Goal: Task Accomplishment & Management: Manage account settings

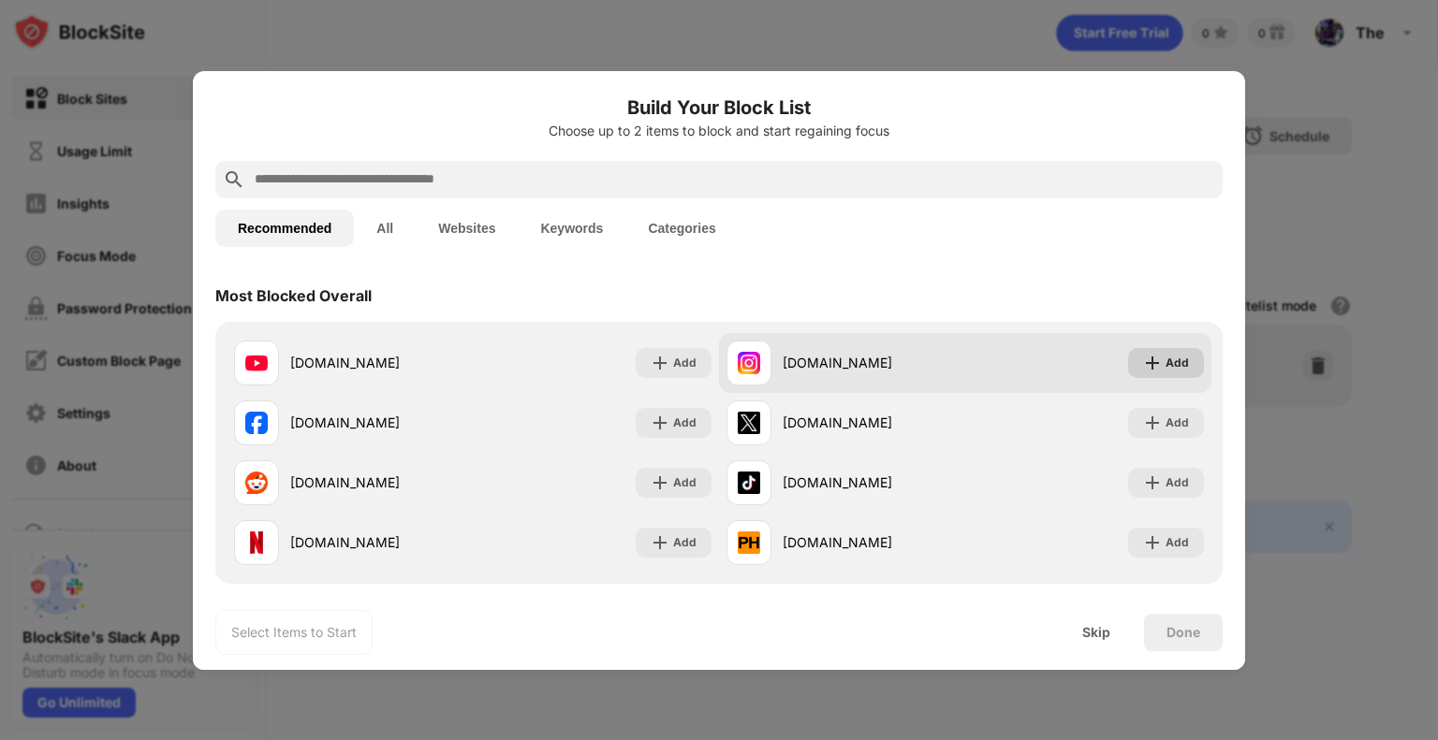
click at [1165, 359] on div "Add" at bounding box center [1176, 363] width 23 height 19
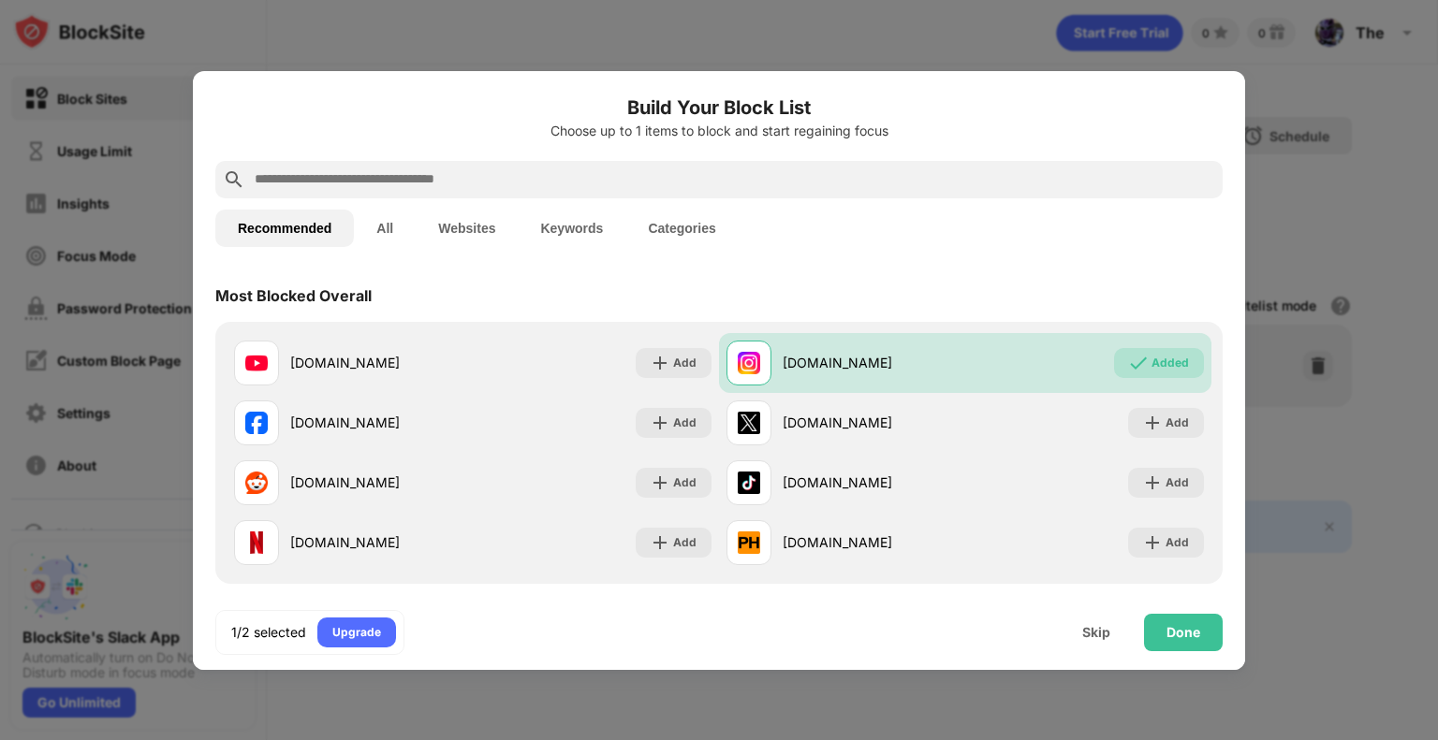
click at [598, 170] on input "text" at bounding box center [734, 179] width 962 height 22
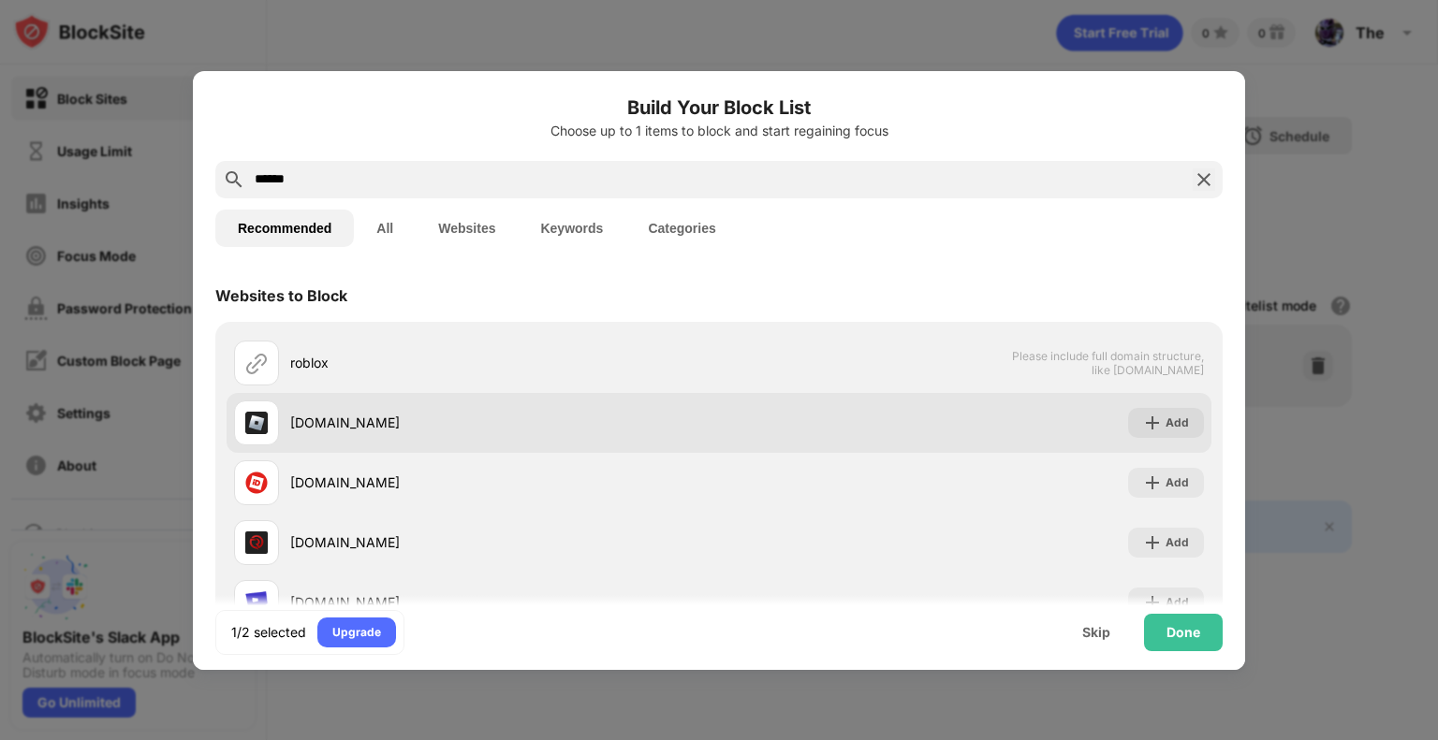
type input "******"
click at [811, 433] on div "roblox.com Add" at bounding box center [719, 423] width 985 height 60
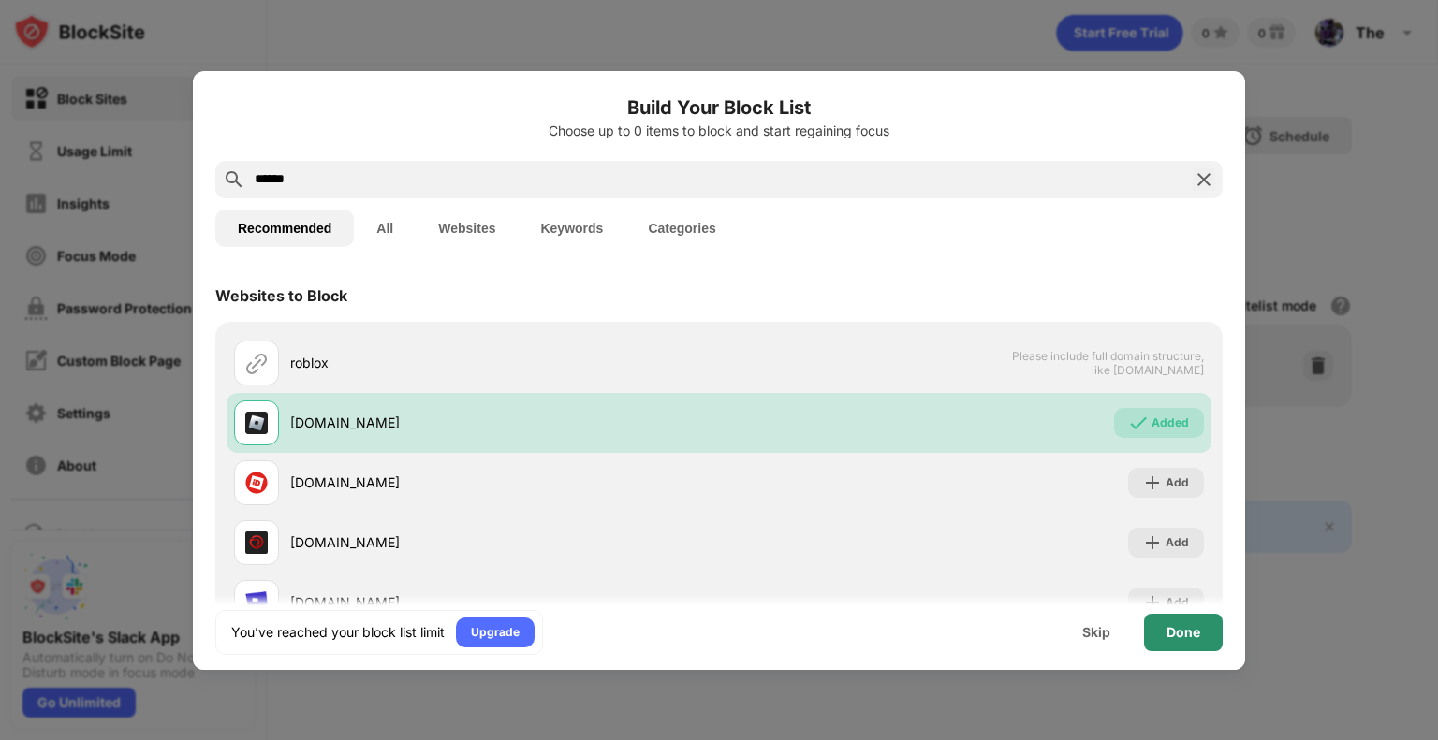
click at [1191, 636] on div "Done" at bounding box center [1183, 632] width 34 height 15
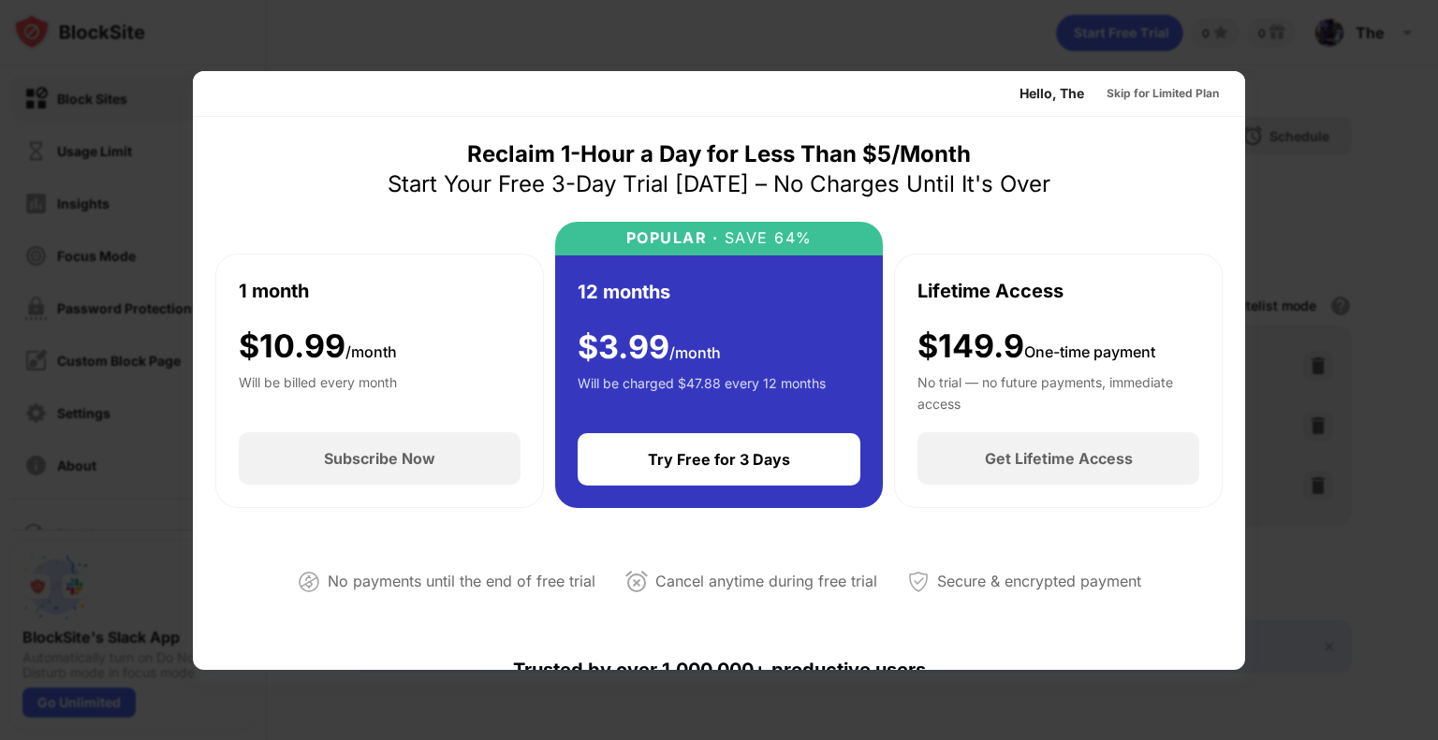
click at [1333, 158] on div at bounding box center [719, 370] width 1438 height 740
click at [1157, 89] on div "Skip for Limited Plan" at bounding box center [1162, 93] width 112 height 19
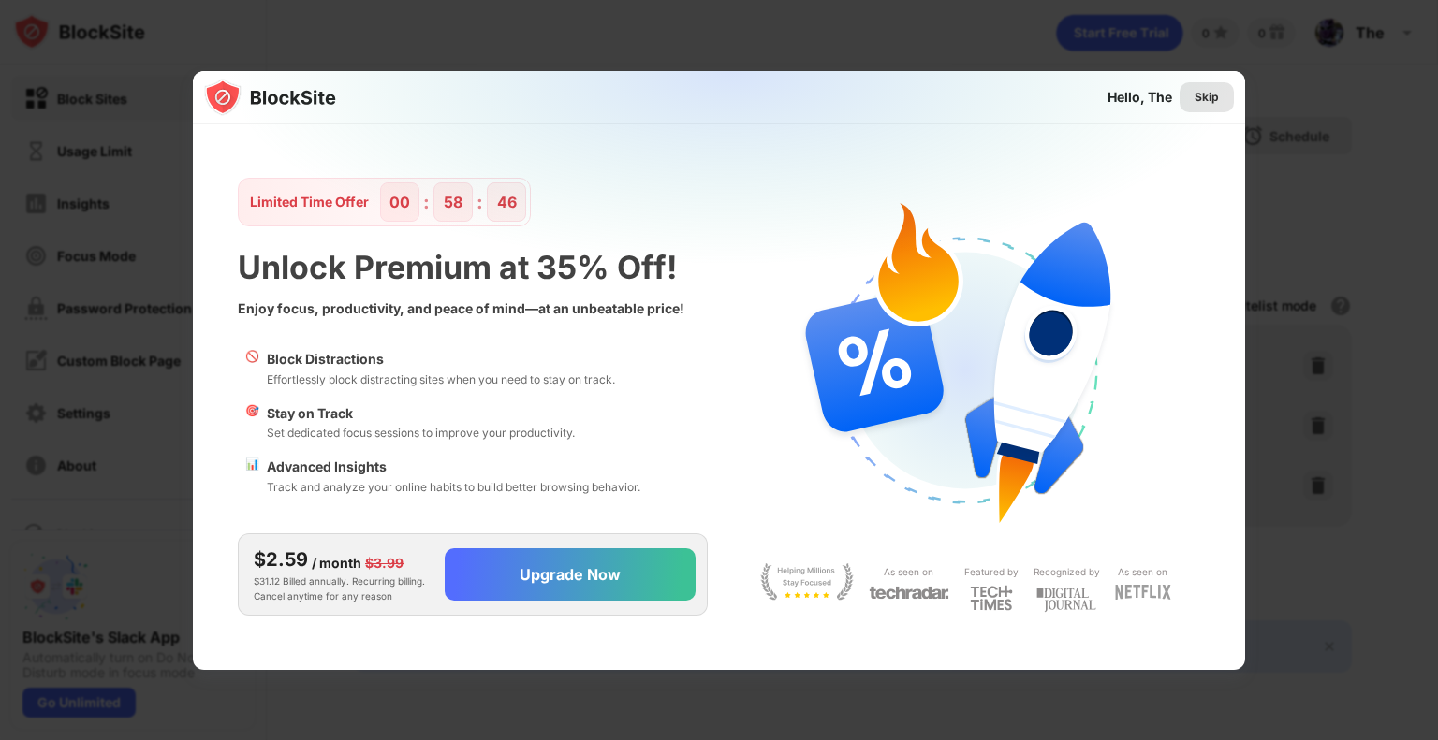
click at [1209, 103] on div "Skip" at bounding box center [1206, 97] width 24 height 19
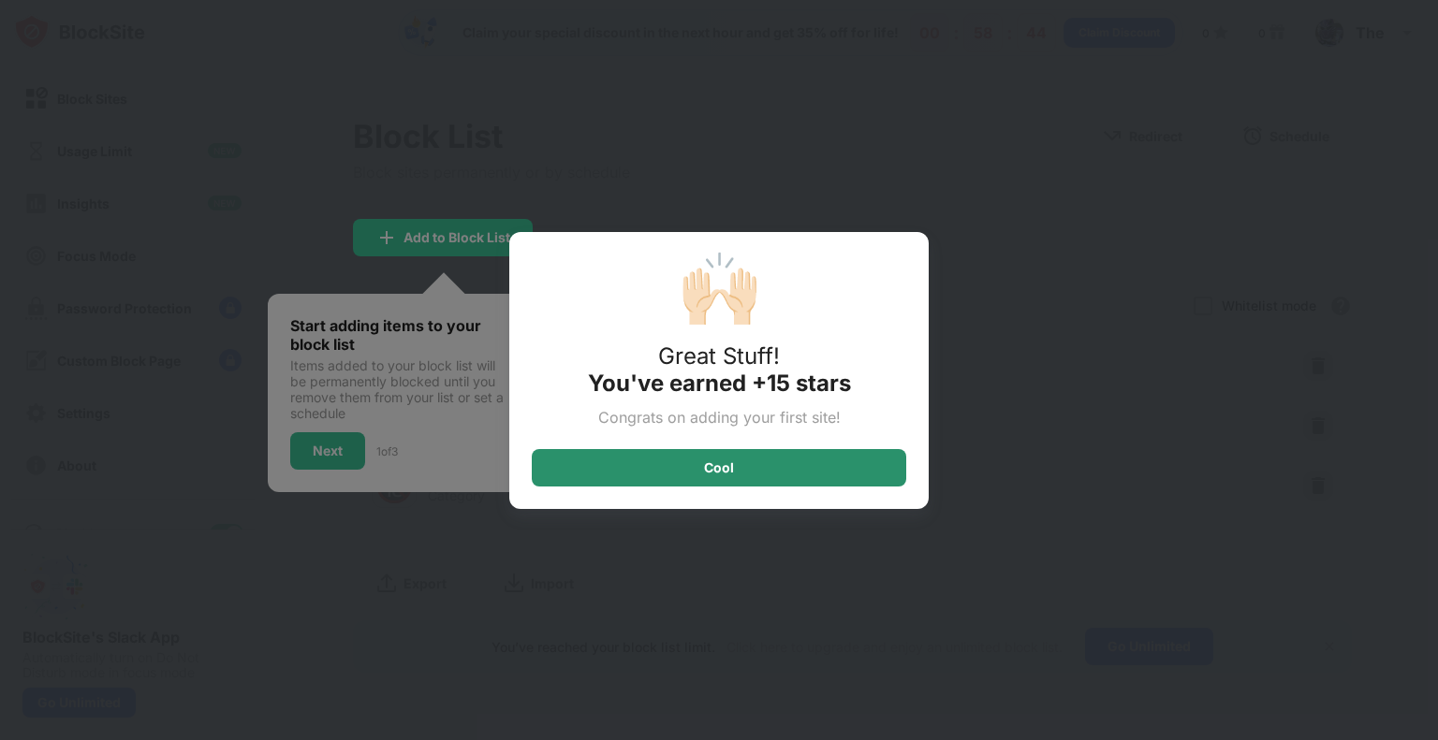
click at [840, 465] on div "Cool" at bounding box center [719, 467] width 374 height 37
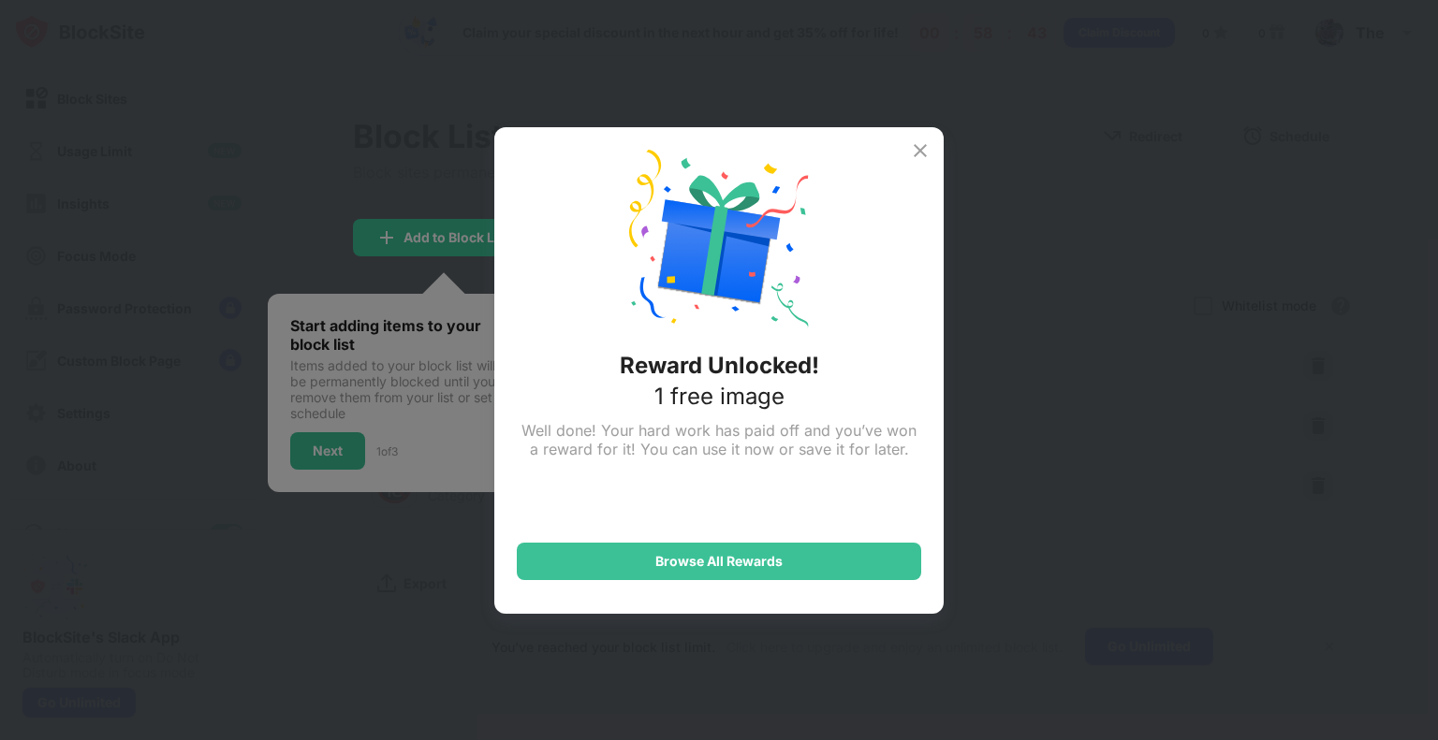
click at [338, 453] on div "Reward Unlocked! 1 free image Well done! Your hard work has paid off and you’ve…" at bounding box center [719, 370] width 1438 height 740
click at [922, 143] on img at bounding box center [920, 150] width 22 height 22
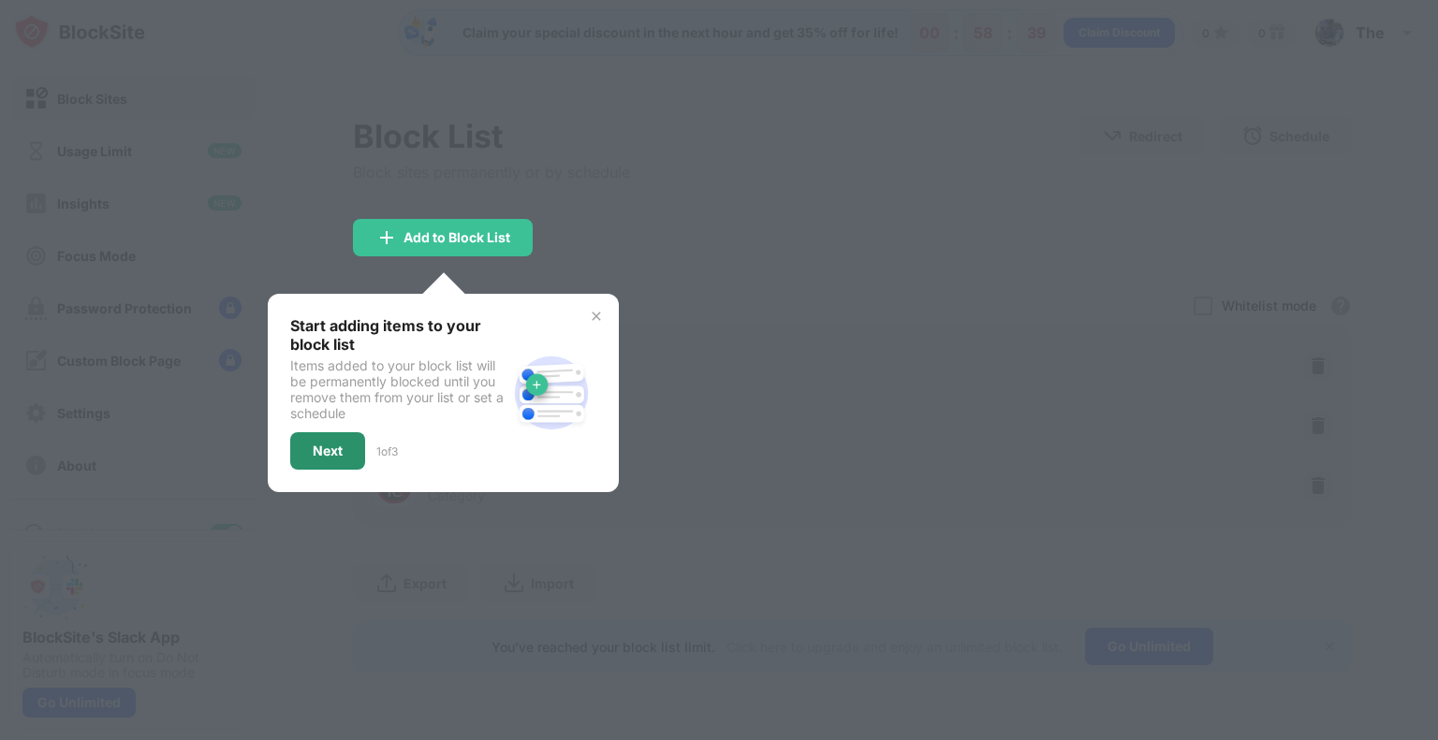
click at [320, 452] on div "Next" at bounding box center [328, 451] width 30 height 15
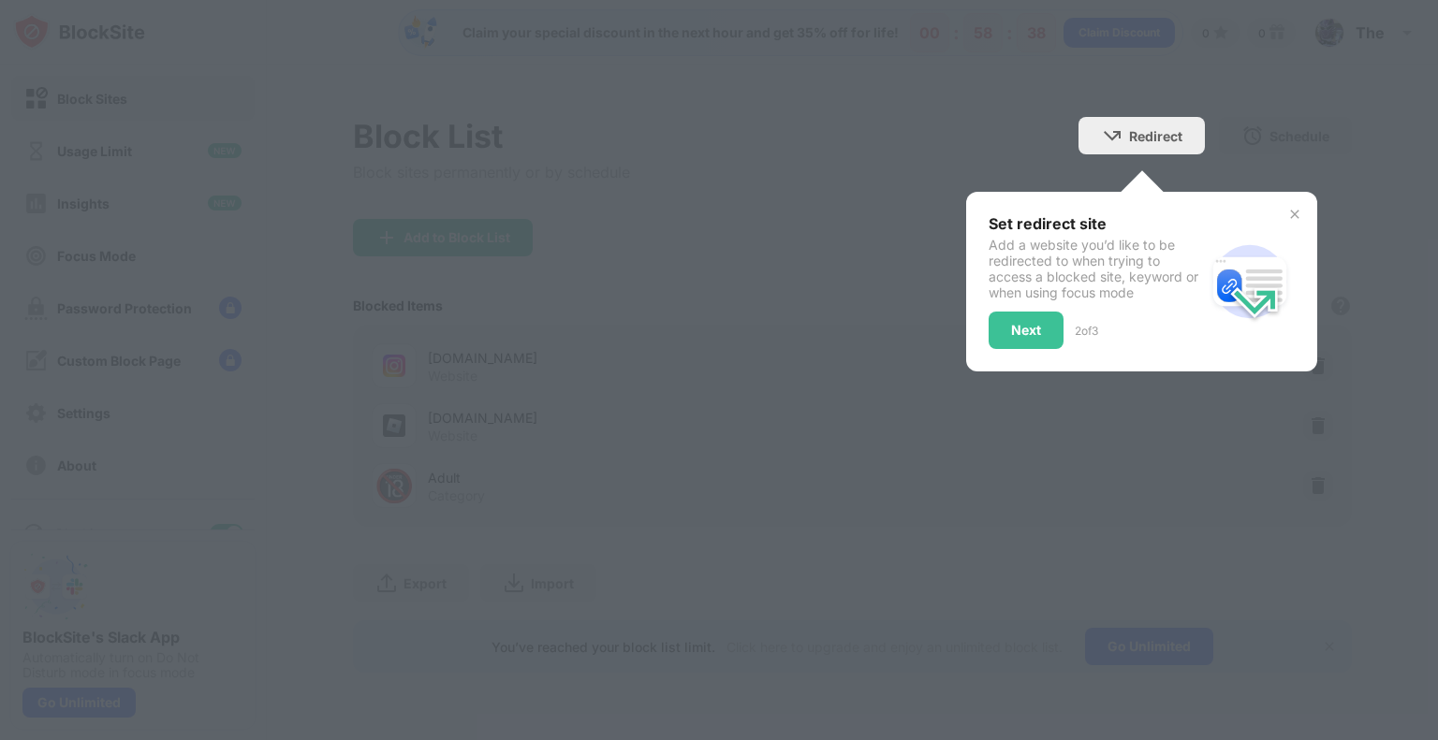
click at [1022, 260] on div "Add a website you’d like to be redirected to when trying to access a blocked si…" at bounding box center [1096, 269] width 216 height 64
click at [1030, 153] on div at bounding box center [719, 370] width 1438 height 740
click at [1041, 306] on div "Set redirect site Add a website you’d like to be redirected to when trying to a…" at bounding box center [1096, 281] width 216 height 135
click at [988, 377] on div at bounding box center [719, 370] width 1438 height 740
click at [991, 348] on div "Set redirect site Add a website you’d like to be redirected to when trying to a…" at bounding box center [1141, 282] width 351 height 180
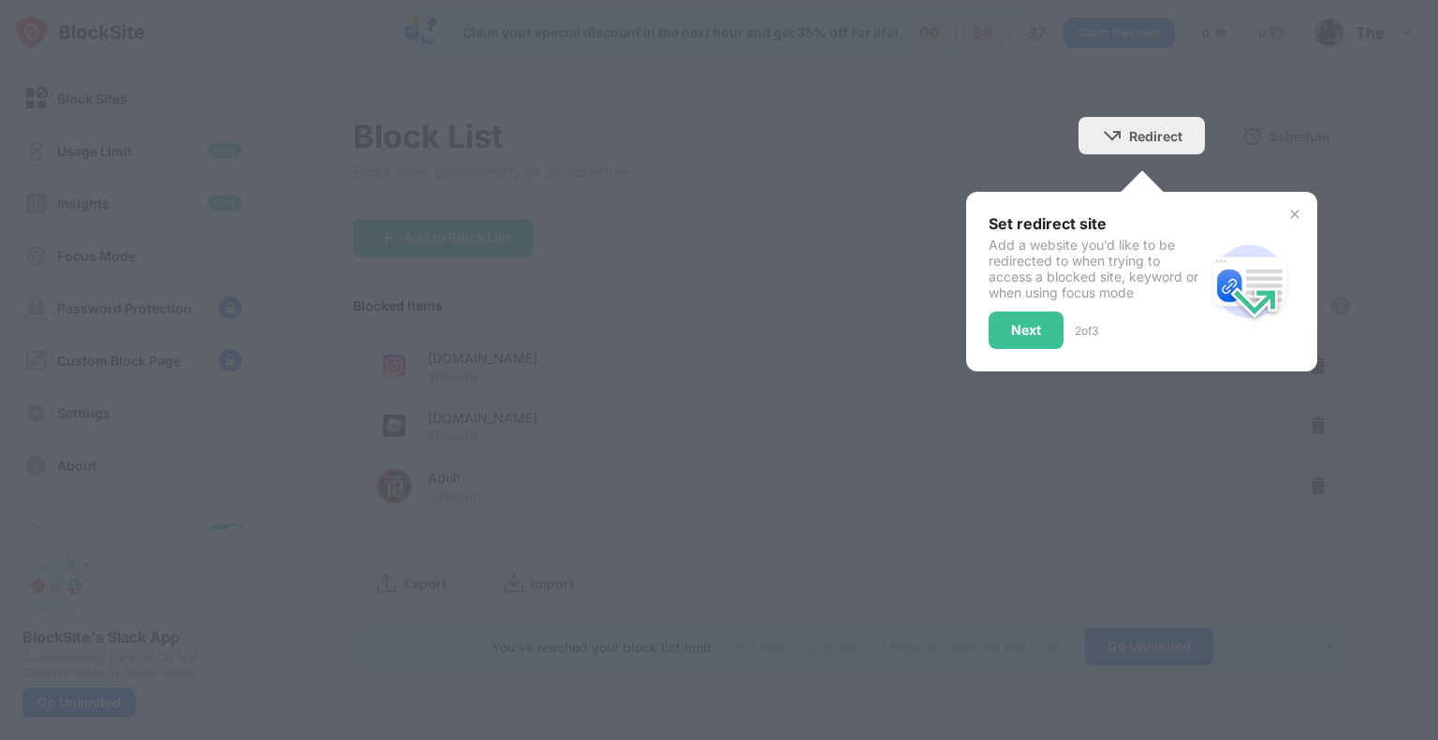
click at [991, 343] on div "Next" at bounding box center [1025, 330] width 75 height 37
click at [991, 343] on div at bounding box center [719, 370] width 1438 height 740
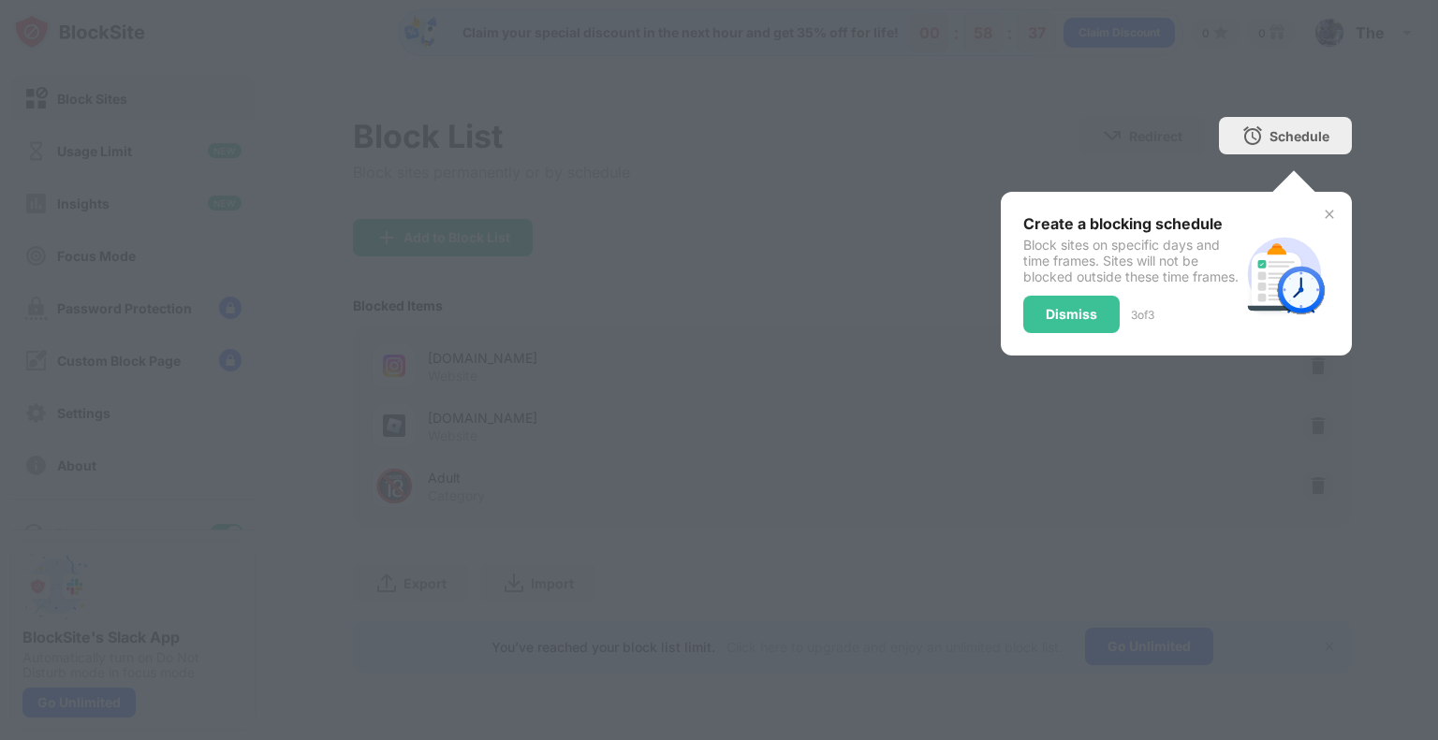
click at [1001, 331] on div "Create a blocking schedule Block sites on specific days and time frames. Sites …" at bounding box center [1176, 274] width 351 height 164
click at [1022, 325] on div "Create a blocking schedule Block sites on specific days and time frames. Sites …" at bounding box center [1176, 274] width 351 height 164
click at [1034, 327] on div "Dismiss" at bounding box center [1071, 314] width 96 height 37
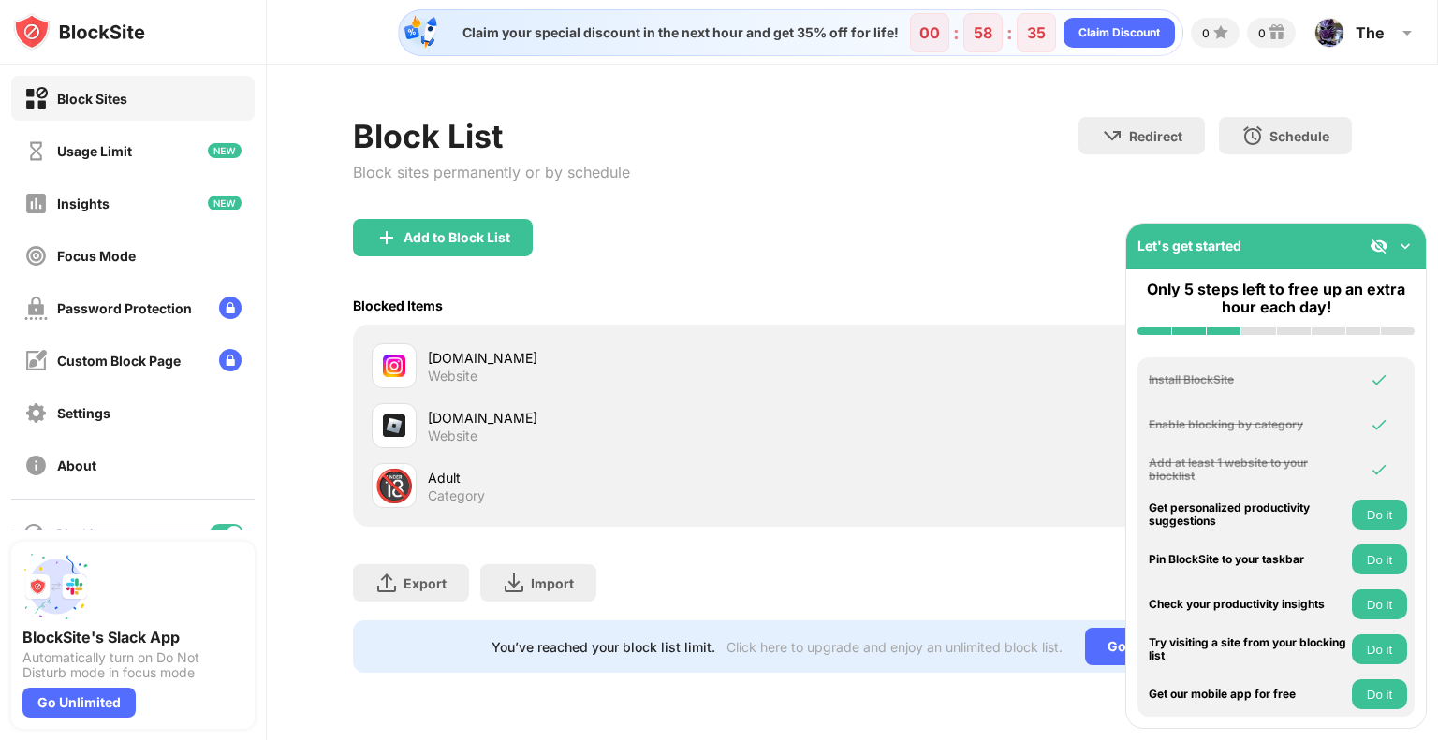
click at [1321, 248] on div "Let's get started" at bounding box center [1276, 247] width 300 height 46
click at [1404, 243] on img at bounding box center [1405, 246] width 19 height 19
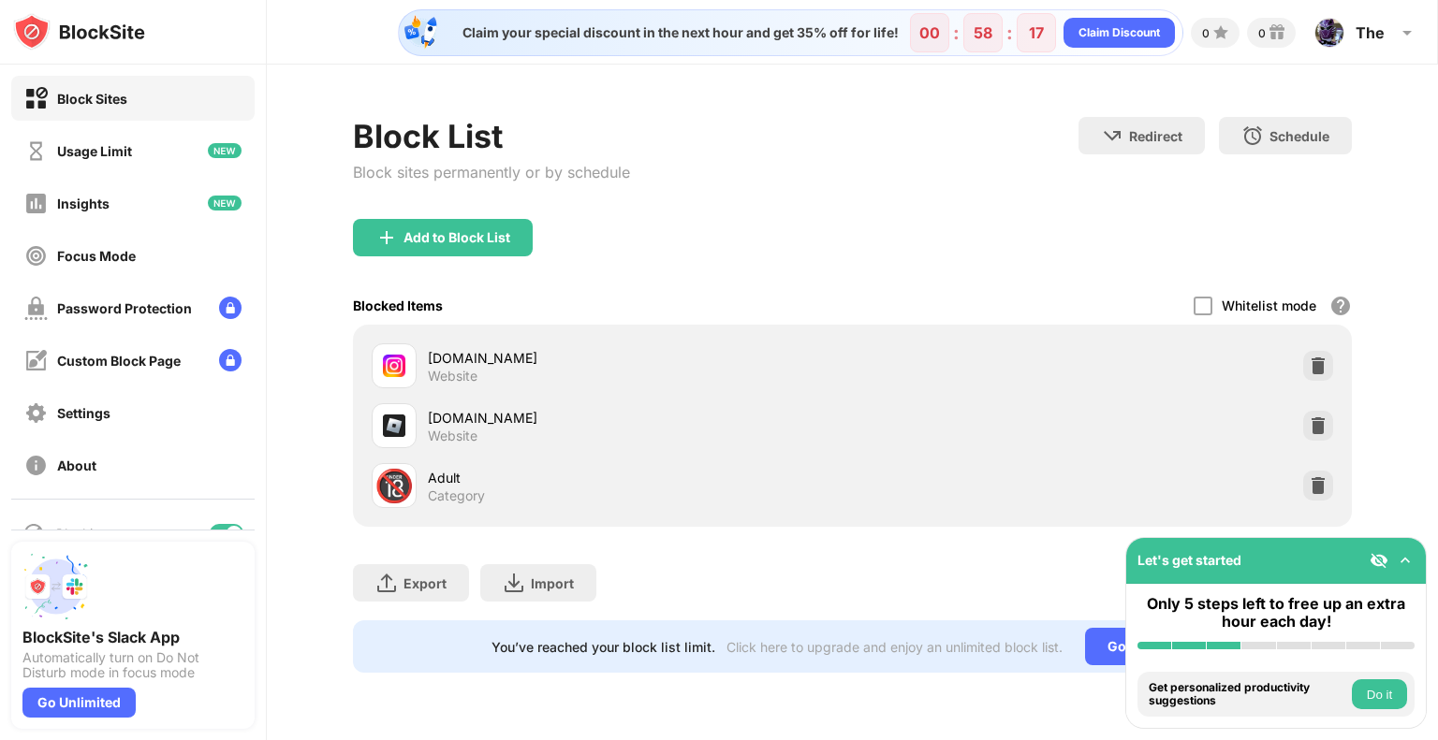
click at [782, 257] on div "Add to Block List" at bounding box center [852, 252] width 999 height 67
click at [890, 336] on div "instagram.com Website" at bounding box center [852, 366] width 976 height 60
click at [861, 352] on div "instagram.com Website" at bounding box center [852, 366] width 976 height 60
click at [151, 133] on div "Usage Limit" at bounding box center [132, 150] width 243 height 45
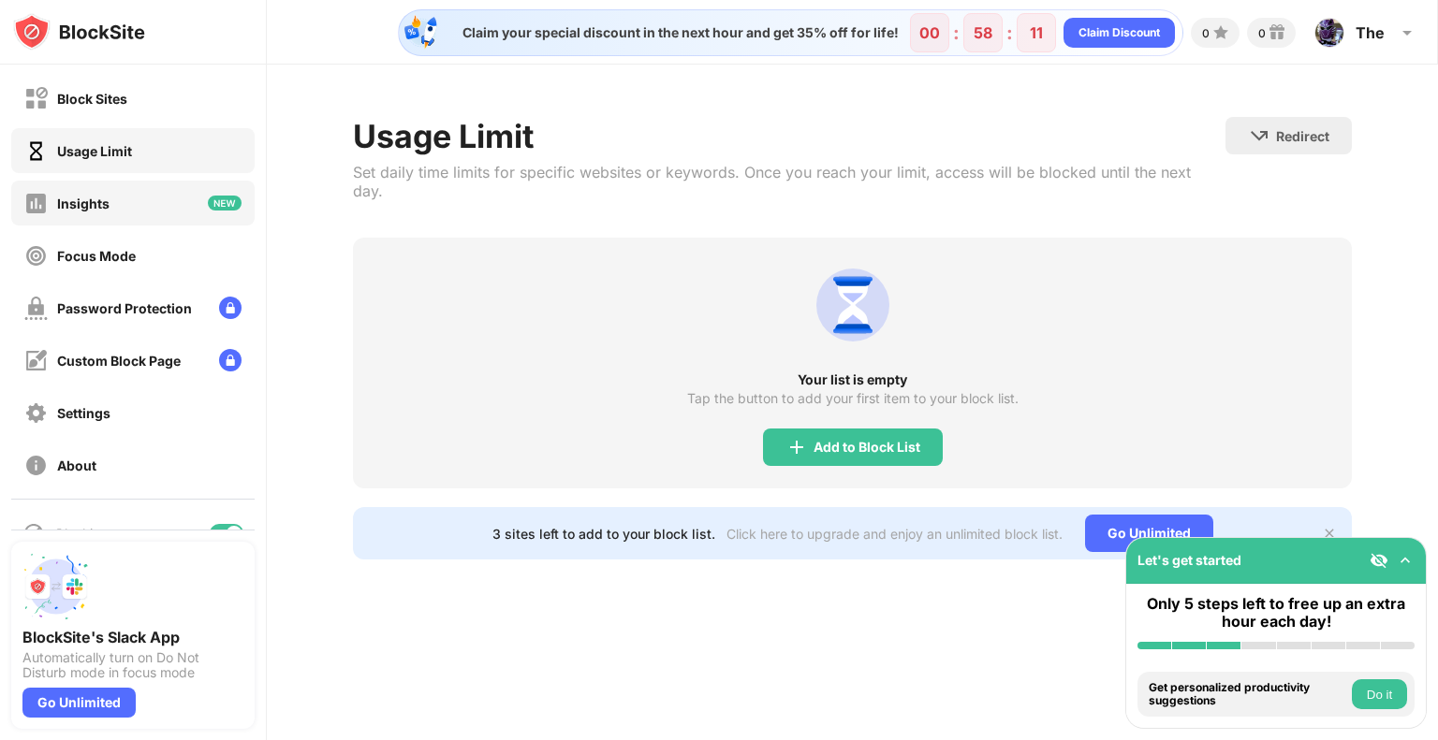
click at [178, 209] on div "Insights" at bounding box center [132, 203] width 243 height 45
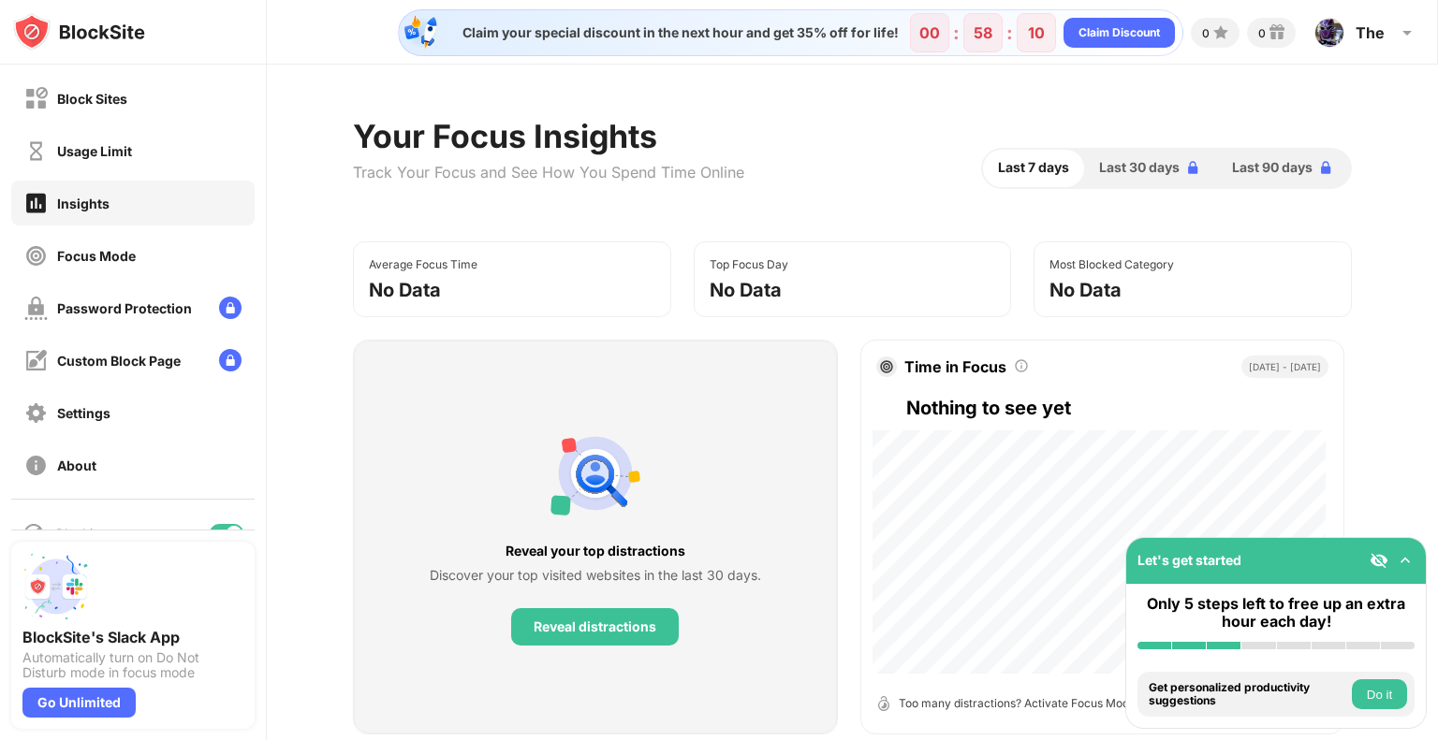
click at [163, 95] on div "Block Sites" at bounding box center [132, 98] width 243 height 45
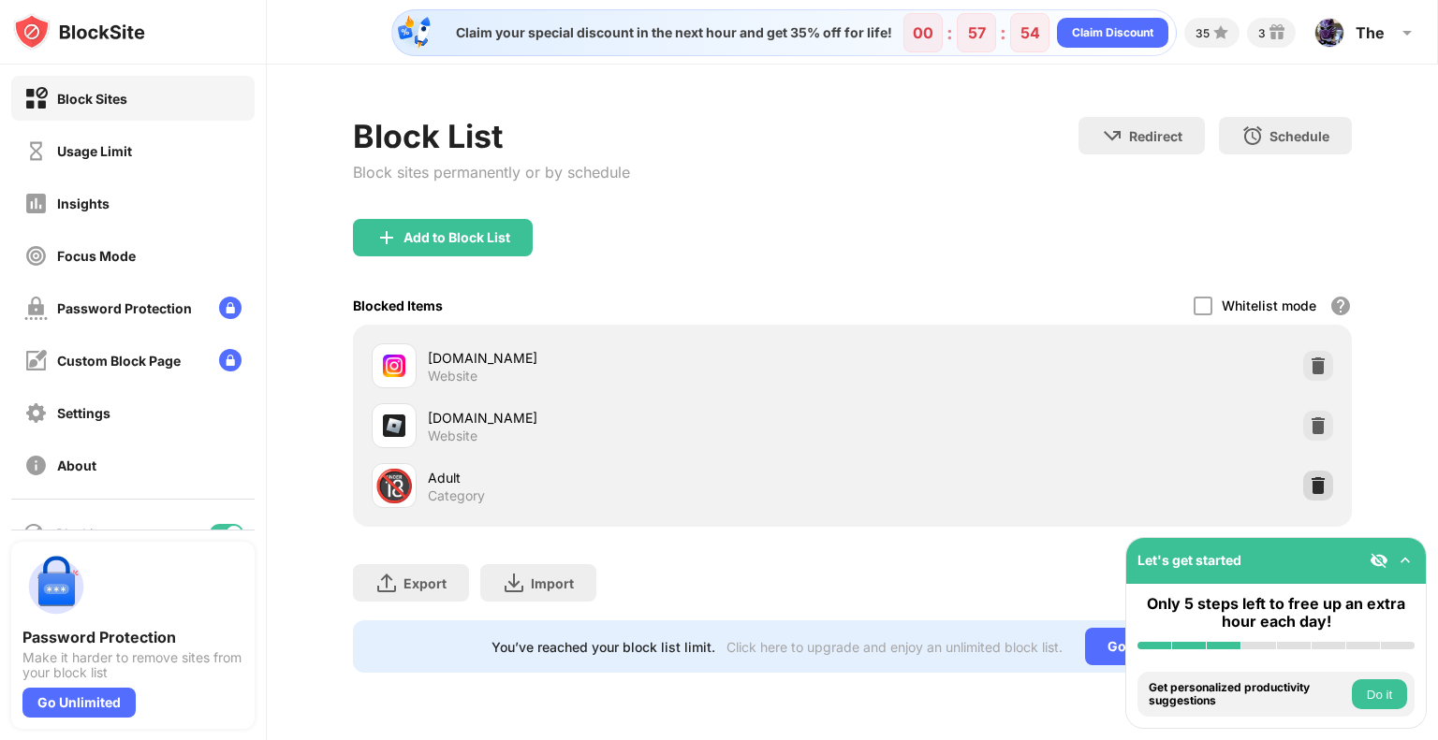
click at [1312, 484] on img at bounding box center [1317, 485] width 19 height 19
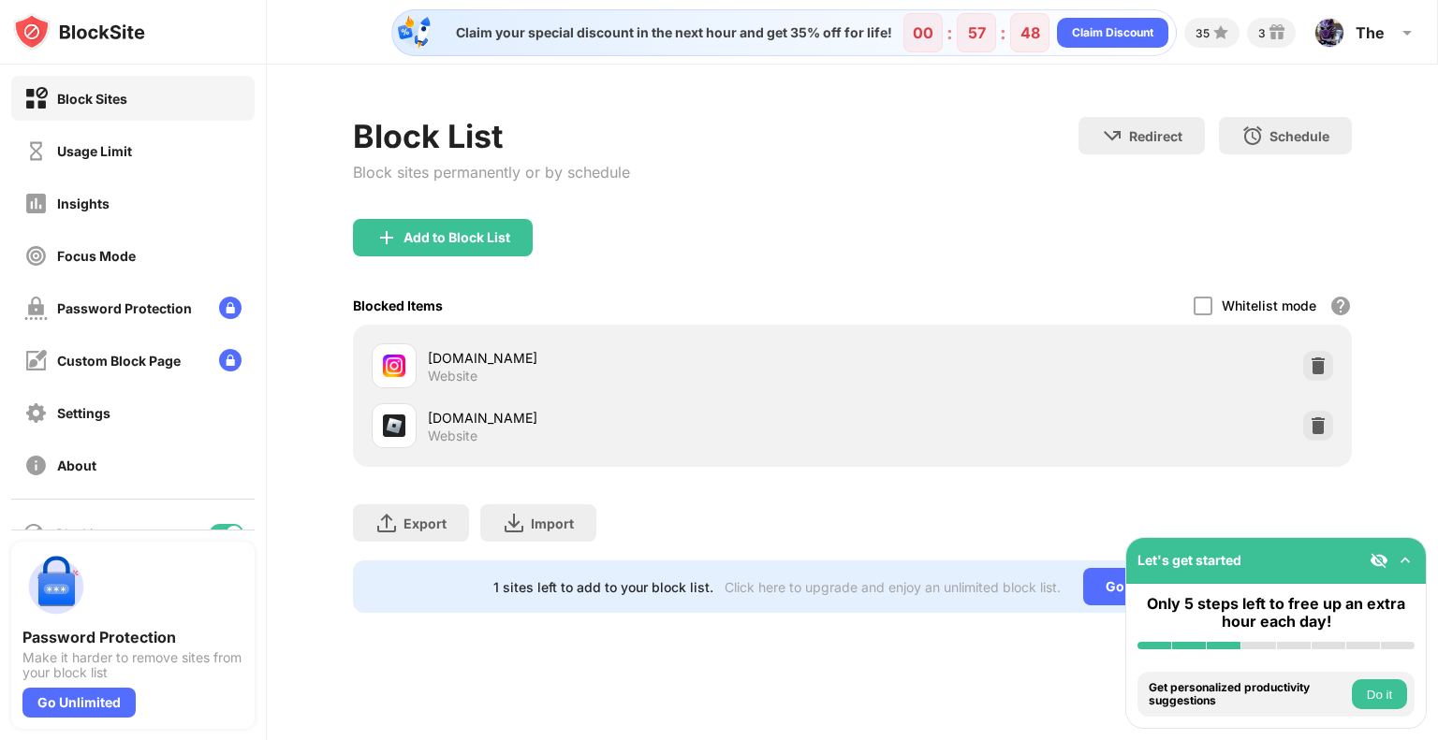
click at [1401, 563] on img at bounding box center [1405, 560] width 19 height 19
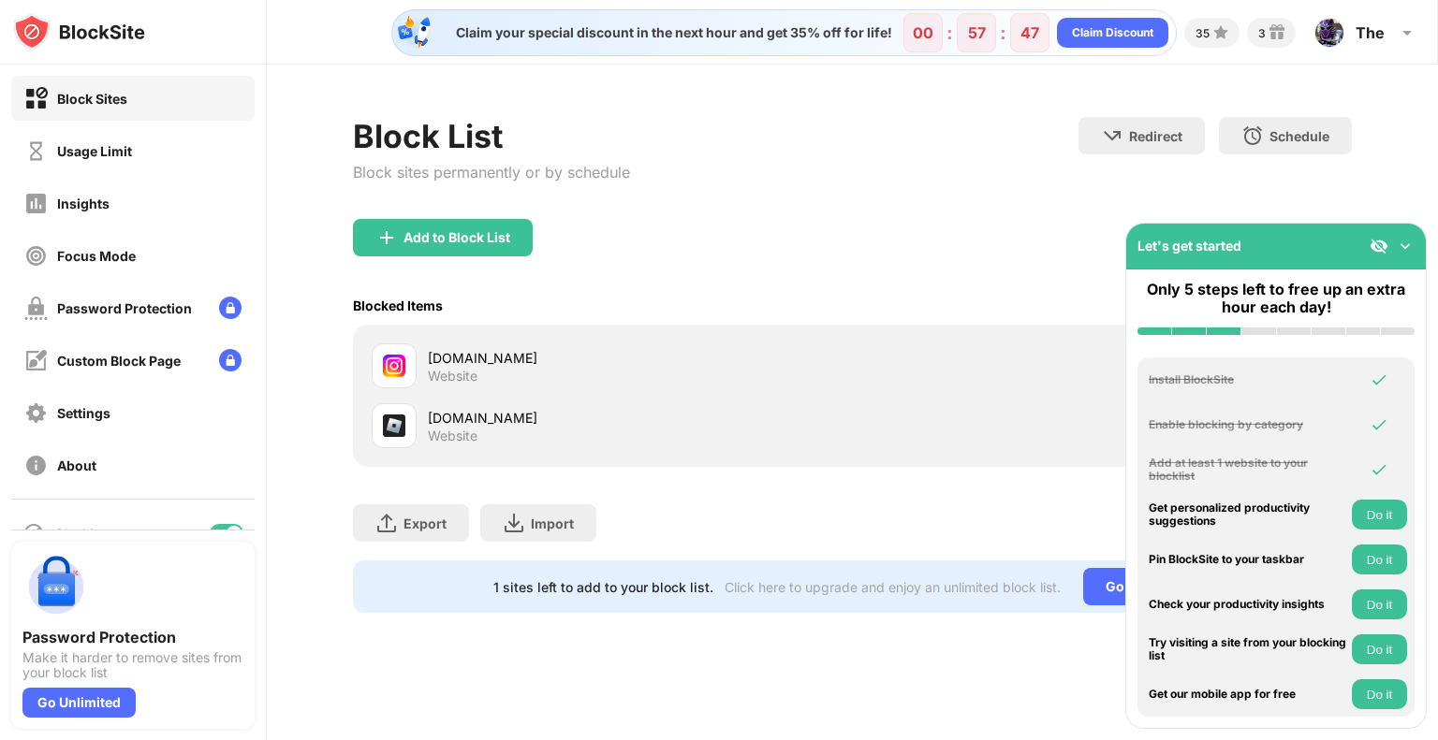
click at [1400, 254] on img at bounding box center [1405, 246] width 19 height 19
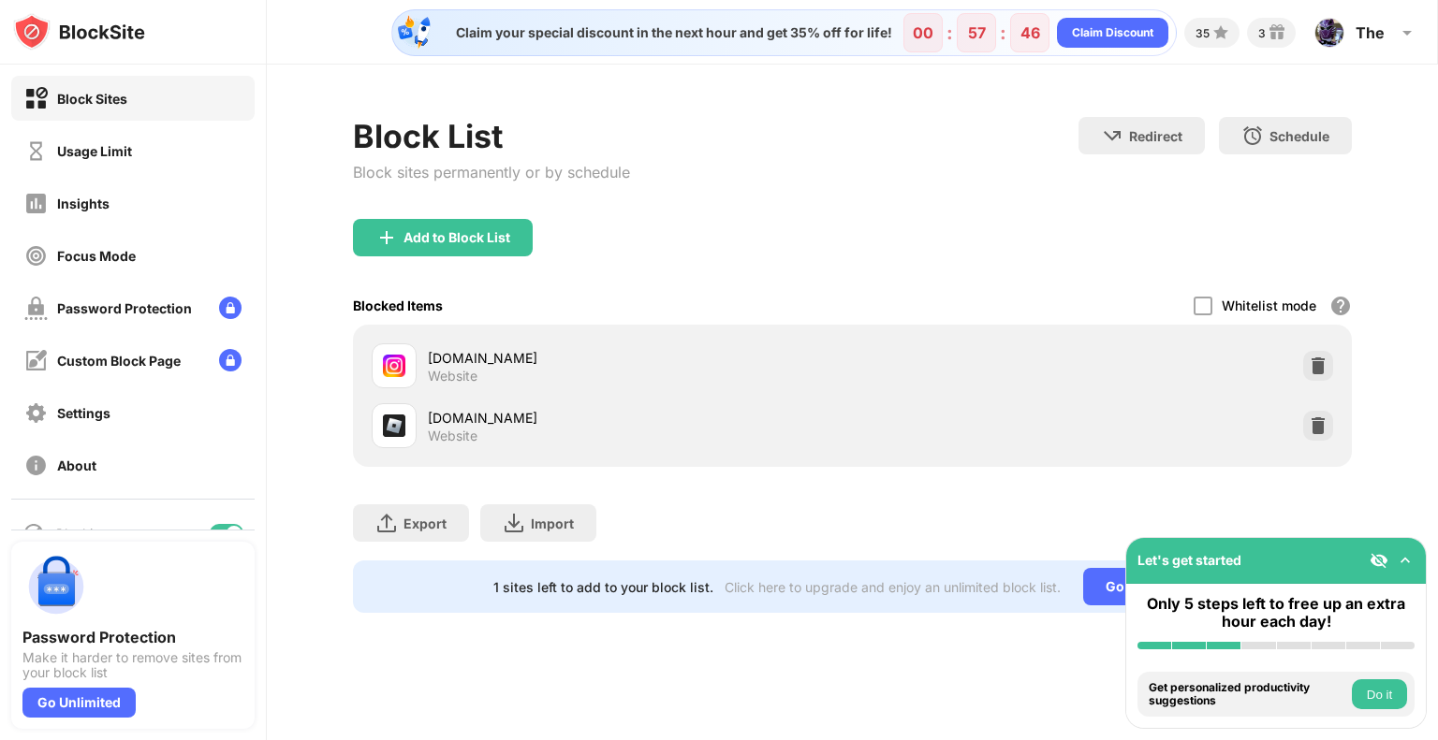
click at [1160, 566] on div "Let's get started" at bounding box center [1189, 560] width 104 height 16
click at [824, 592] on div "Click here to upgrade and enjoy an unlimited block list." at bounding box center [892, 587] width 336 height 16
click at [831, 592] on div "Click here to upgrade and enjoy an unlimited block list." at bounding box center [892, 587] width 336 height 16
click at [837, 591] on div "Click here to upgrade and enjoy an unlimited block list." at bounding box center [892, 587] width 336 height 16
click at [848, 589] on div "Click here to upgrade and enjoy an unlimited block list." at bounding box center [892, 587] width 336 height 16
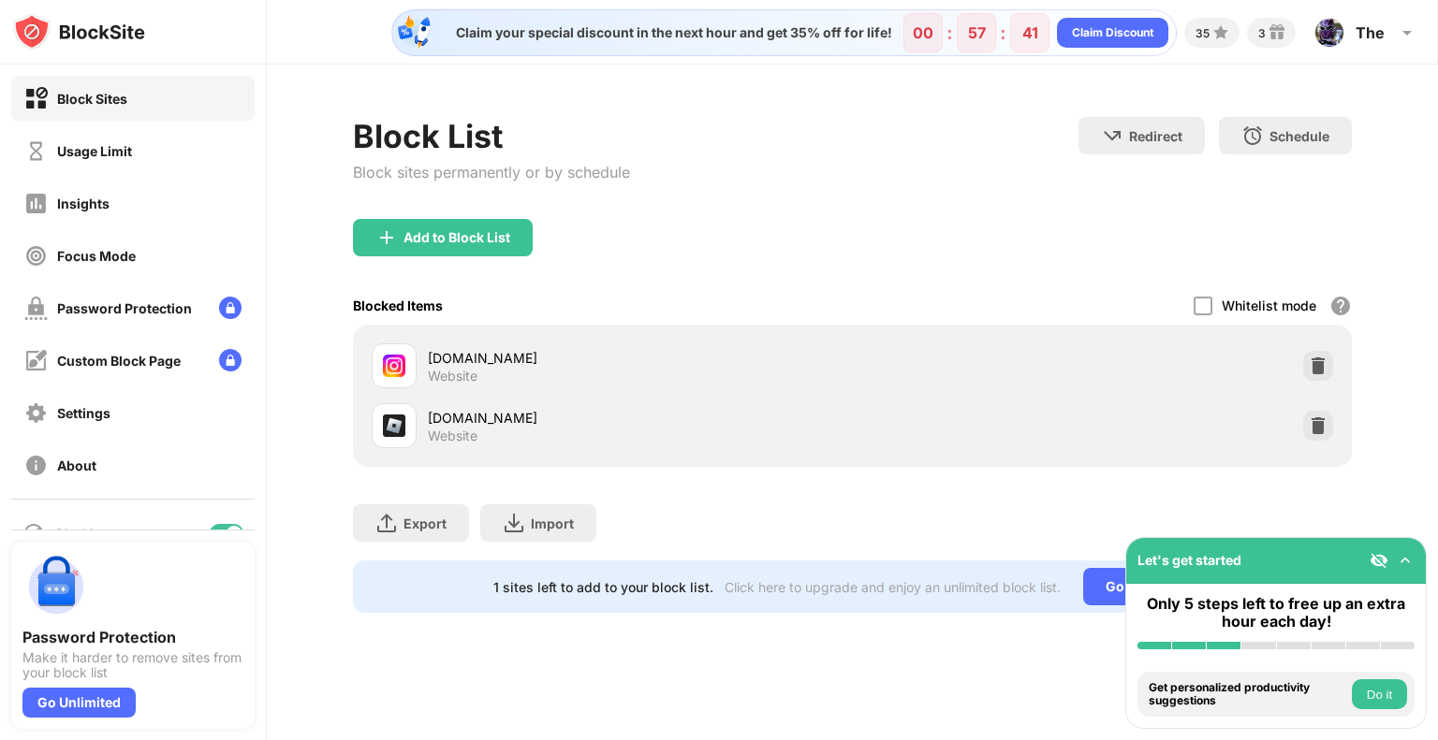
drag, startPoint x: 855, startPoint y: 589, endPoint x: 921, endPoint y: 589, distance: 65.5
click at [913, 589] on div "Click here to upgrade and enjoy an unlimited block list." at bounding box center [892, 587] width 336 height 16
click at [927, 589] on div "Click here to upgrade and enjoy an unlimited block list." at bounding box center [892, 587] width 336 height 16
drag, startPoint x: 1041, startPoint y: 598, endPoint x: 908, endPoint y: 598, distance: 132.9
click at [926, 598] on div "1 sites left to add to your block list. Click here to upgrade and enjoy an unli…" at bounding box center [852, 587] width 999 height 52
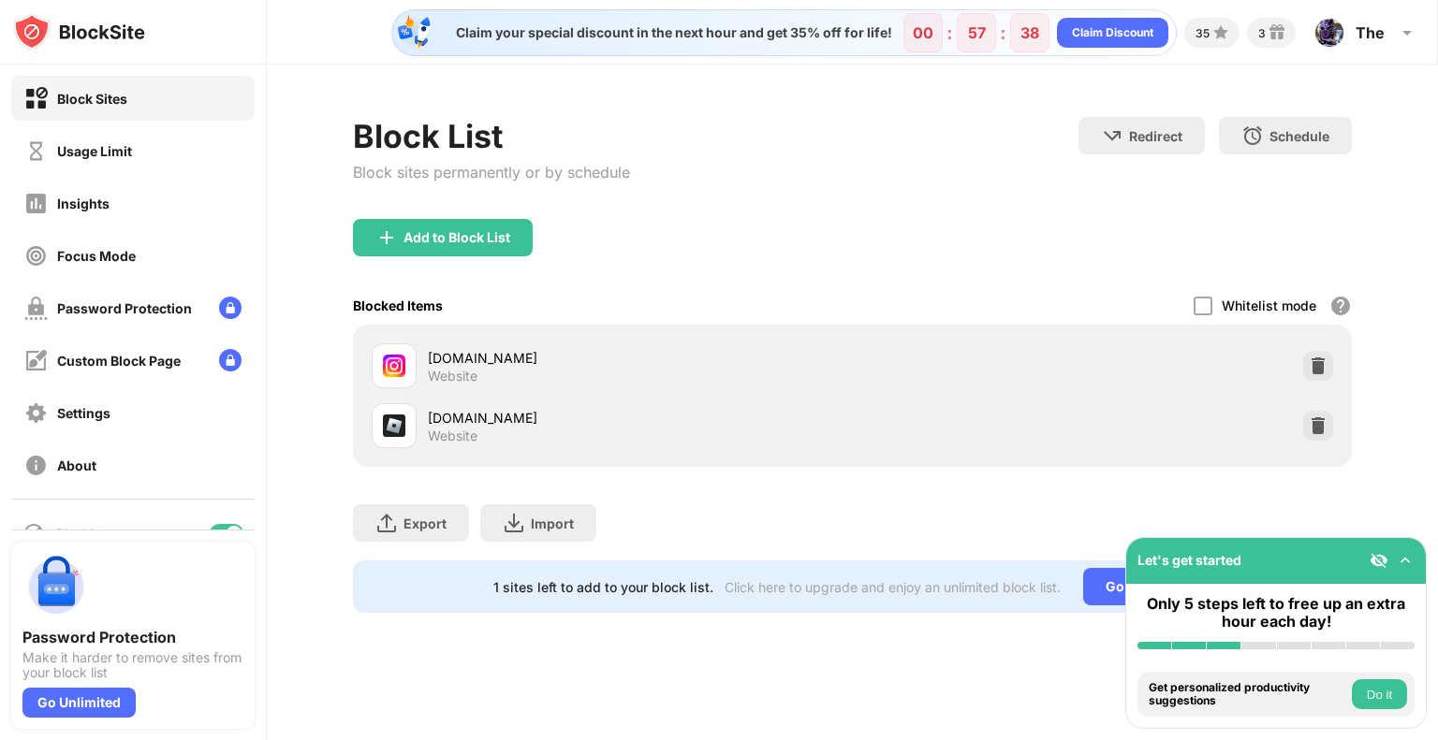
drag, startPoint x: 887, startPoint y: 598, endPoint x: 996, endPoint y: 594, distance: 108.6
click at [992, 594] on div "1 sites left to add to your block list. Click here to upgrade and enjoy an unli…" at bounding box center [852, 587] width 999 height 52
click at [749, 362] on div "instagram.com" at bounding box center [640, 358] width 424 height 20
click at [781, 177] on div "Block List Block sites permanently or by schedule Redirect Choose a site to be …" at bounding box center [852, 168] width 999 height 102
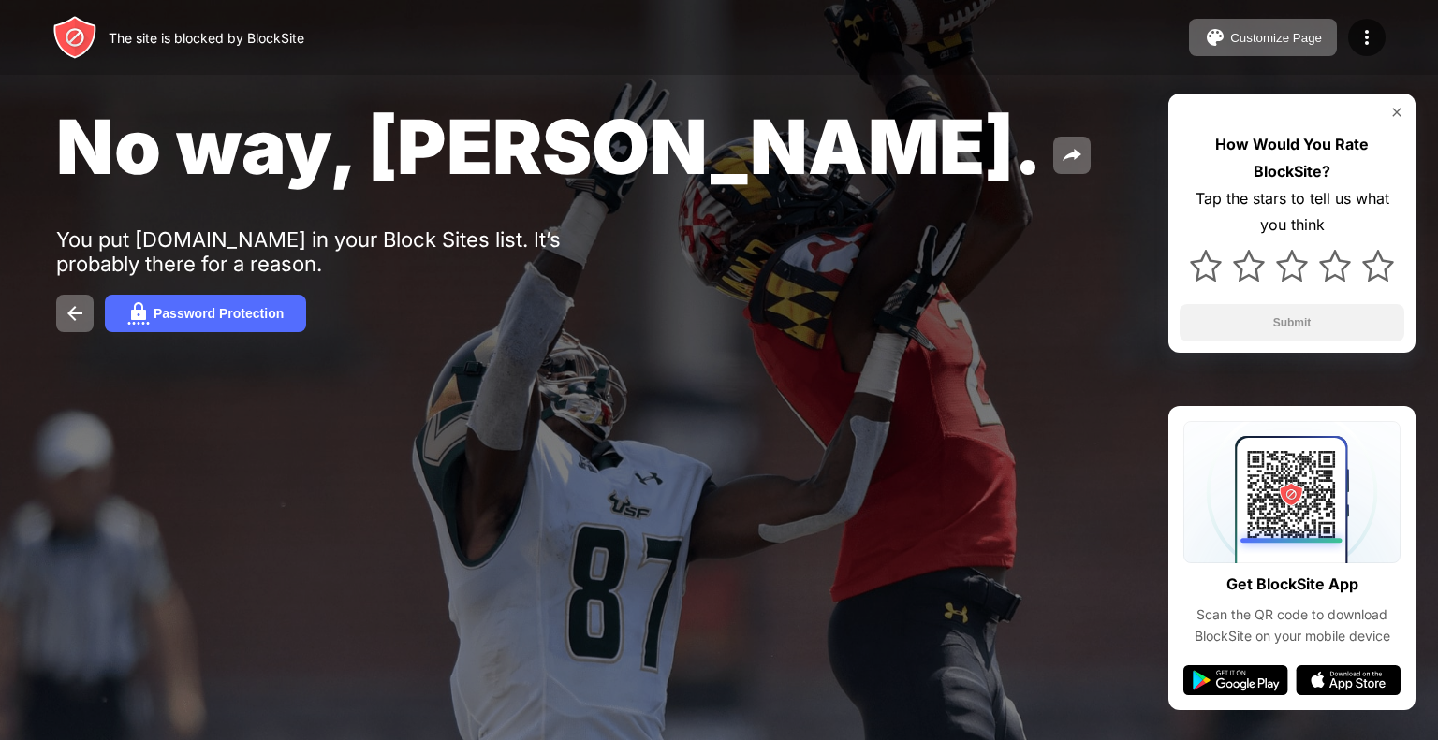
drag, startPoint x: 0, startPoint y: 0, endPoint x: 869, endPoint y: 255, distance: 905.1
click at [869, 255] on div "No way, Jose. You put roblox.com in your Block Sites list. It’s probably there …" at bounding box center [719, 216] width 1438 height 433
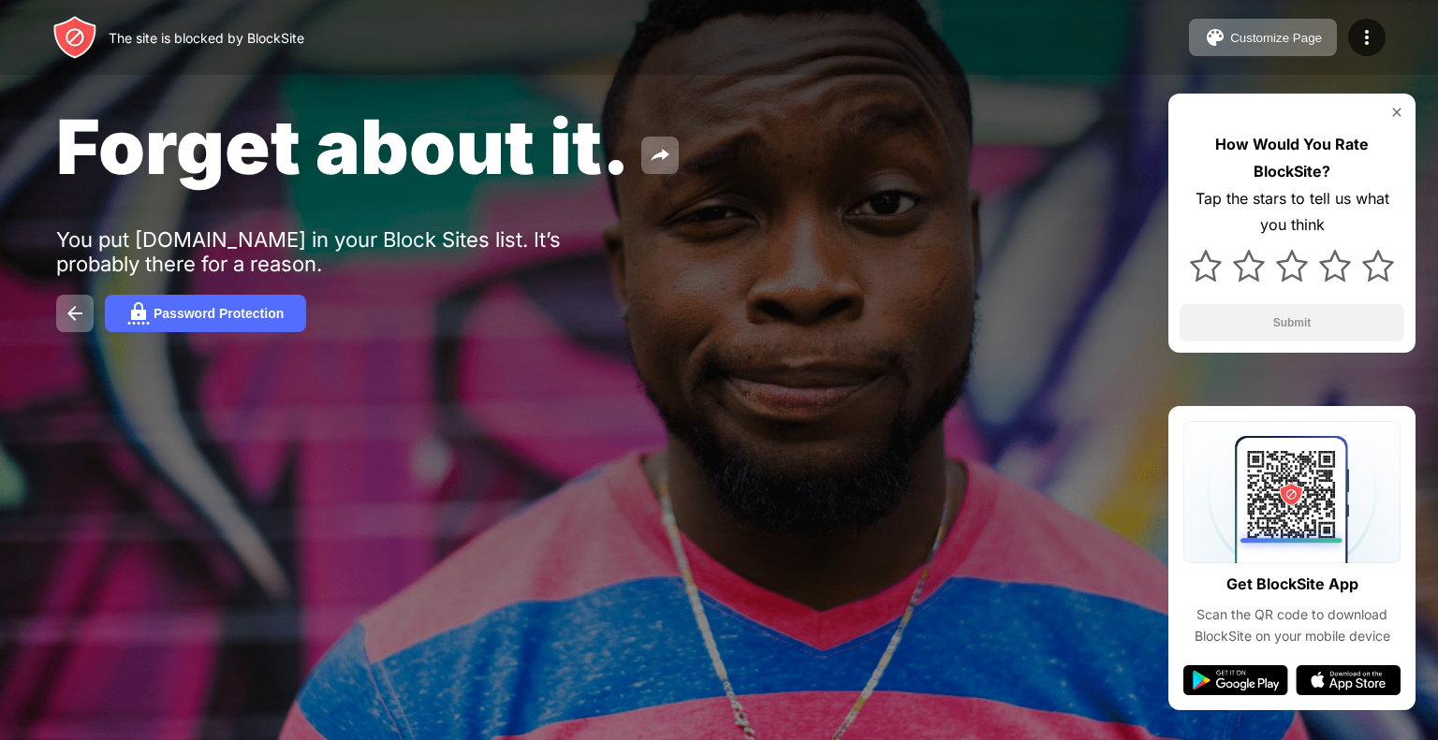
click at [718, 332] on div "Password Protection" at bounding box center [718, 313] width 1325 height 37
